Goal: Check status: Check status

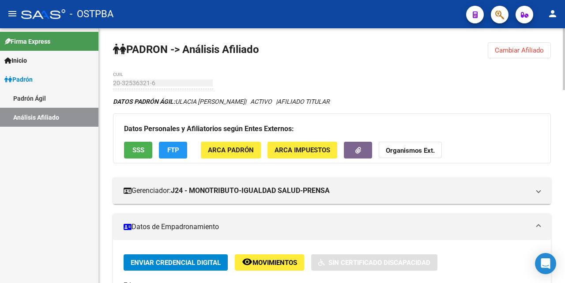
click at [519, 51] on span "Cambiar Afiliado" at bounding box center [519, 50] width 49 height 8
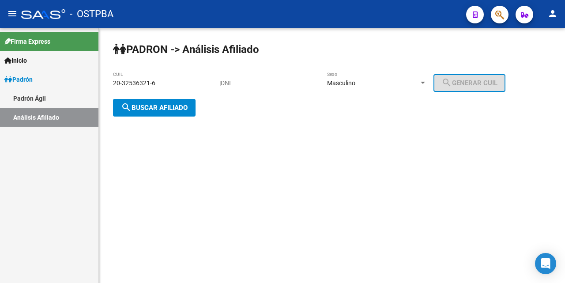
click at [199, 80] on input "20-32536321-6" at bounding box center [163, 82] width 100 height 7
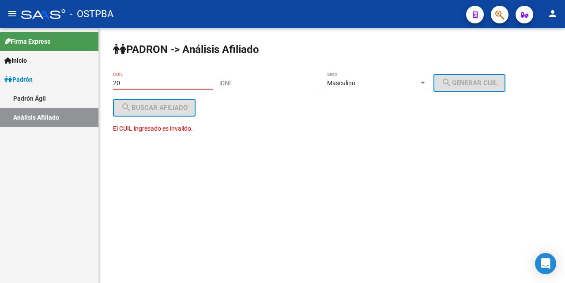
type input "2"
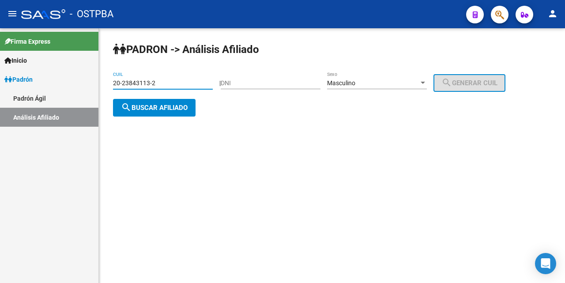
click at [172, 109] on span "search Buscar afiliado" at bounding box center [154, 108] width 67 height 8
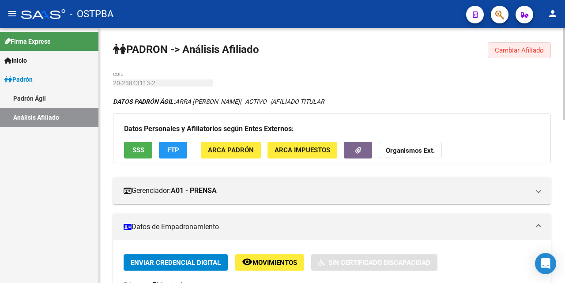
click at [532, 52] on span "Cambiar Afiliado" at bounding box center [519, 50] width 49 height 8
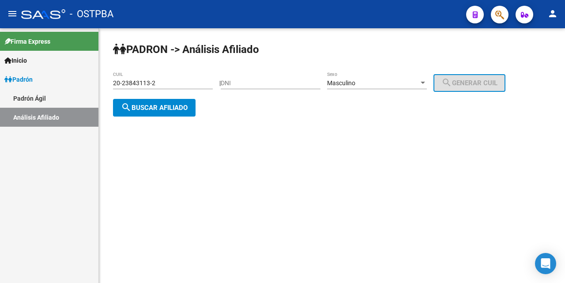
click at [185, 87] on div "20-23843113-2 CUIL" at bounding box center [163, 80] width 100 height 18
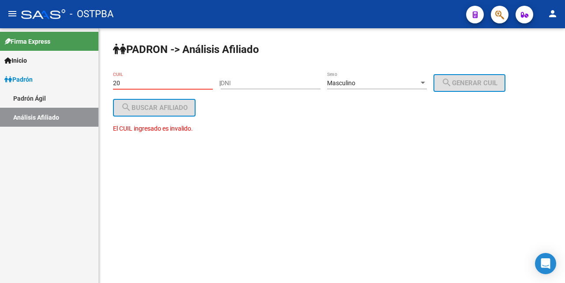
type input "2"
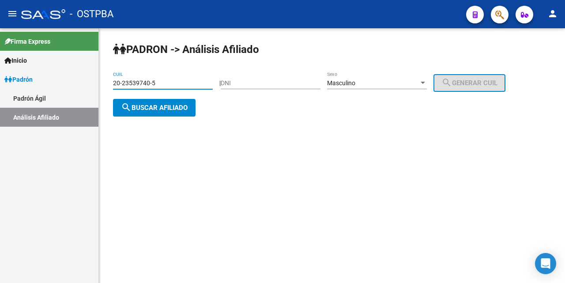
type input "20-23539740-5"
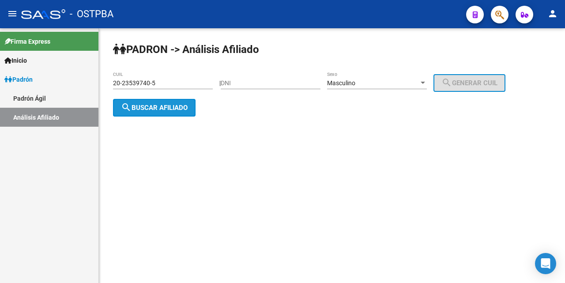
click at [160, 110] on span "search Buscar afiliado" at bounding box center [154, 108] width 67 height 8
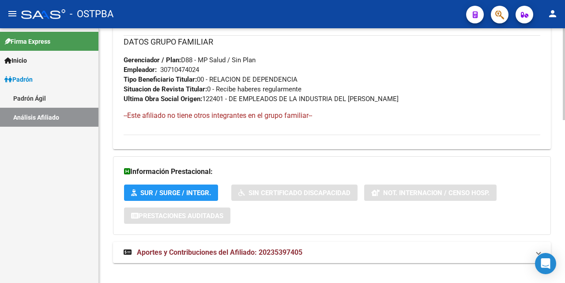
scroll to position [452, 0]
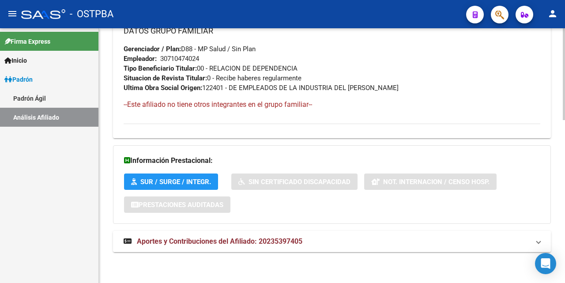
click at [220, 240] on span "Aportes y Contribuciones del Afiliado: 20235397405" at bounding box center [219, 241] width 165 height 8
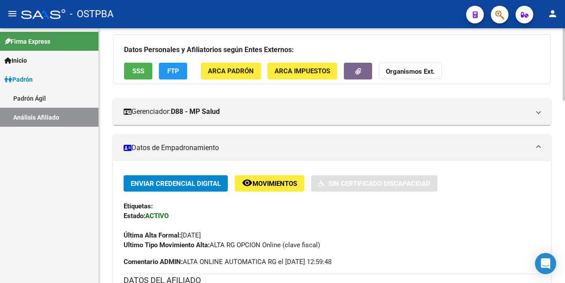
scroll to position [67, 0]
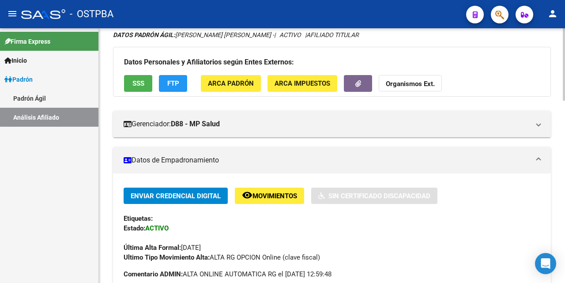
click at [146, 84] on button "SSS" at bounding box center [138, 83] width 28 height 16
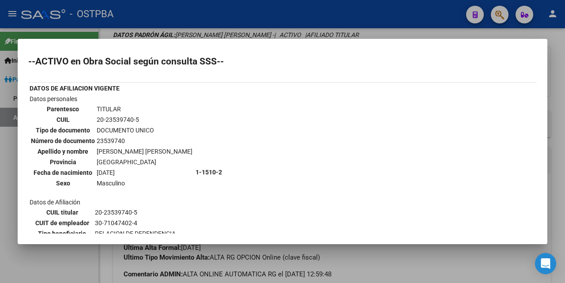
scroll to position [0, 0]
click at [396, 32] on div at bounding box center [282, 141] width 565 height 283
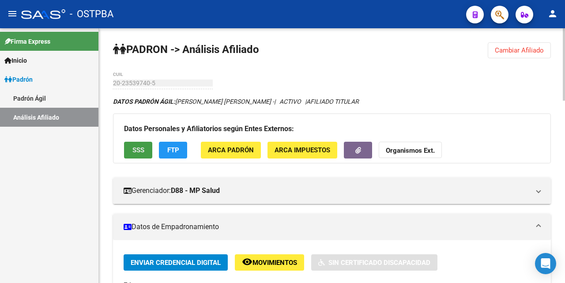
click at [132, 153] on span "SSS" at bounding box center [138, 150] width 12 height 8
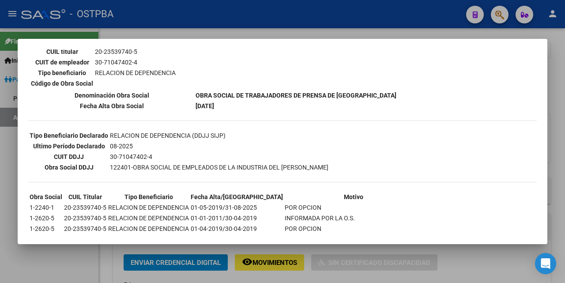
scroll to position [176, 0]
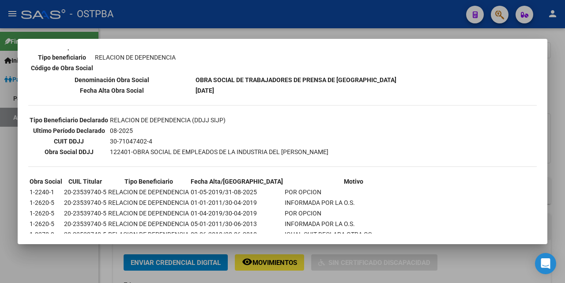
click at [376, 35] on div at bounding box center [282, 141] width 565 height 283
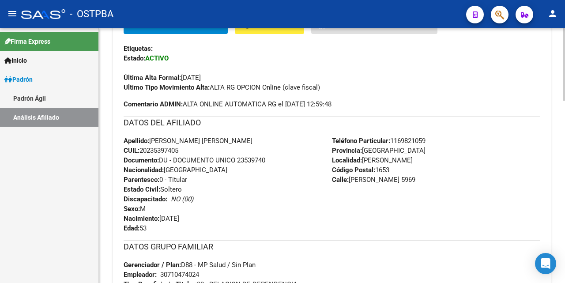
scroll to position [88, 0]
